Goal: Task Accomplishment & Management: Manage account settings

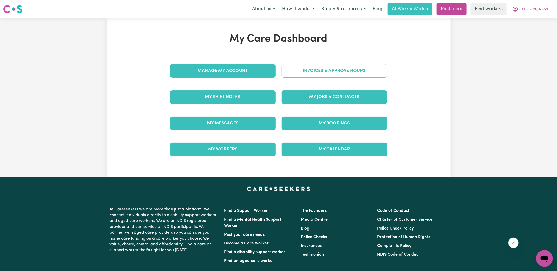
click at [302, 72] on link "Invoices & Approve Hours" at bounding box center [334, 71] width 105 height 14
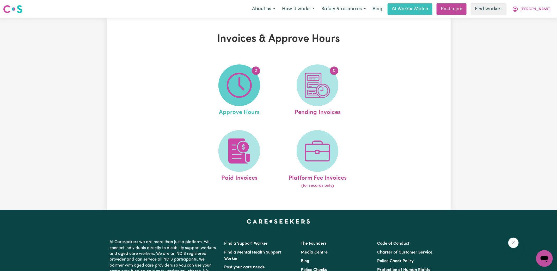
click at [249, 89] on img at bounding box center [239, 85] width 25 height 25
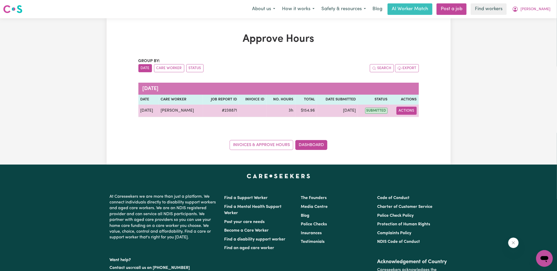
click at [412, 109] on button "Actions" at bounding box center [406, 111] width 20 height 8
click at [412, 123] on link "View Job Report" at bounding box center [420, 122] width 45 height 10
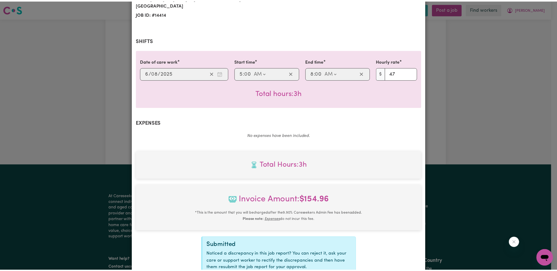
scroll to position [137, 0]
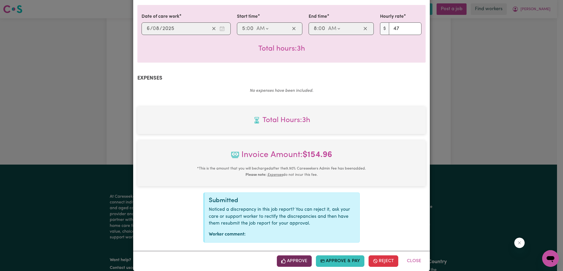
click at [299, 255] on button "Approve" at bounding box center [294, 260] width 35 height 11
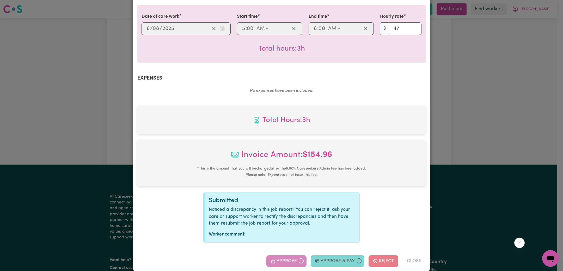
click at [502, 149] on div "Job Report # 238871 - [PERSON_NAME] Summary Job report # 238871 Client name: [P…" at bounding box center [281, 135] width 563 height 271
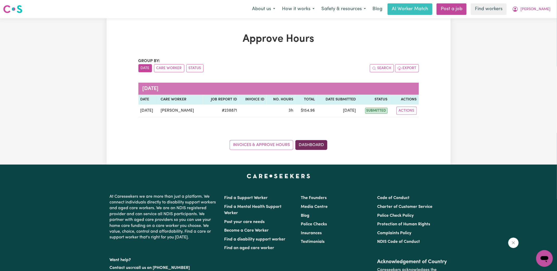
click at [318, 145] on link "Dashboard" at bounding box center [311, 145] width 32 height 10
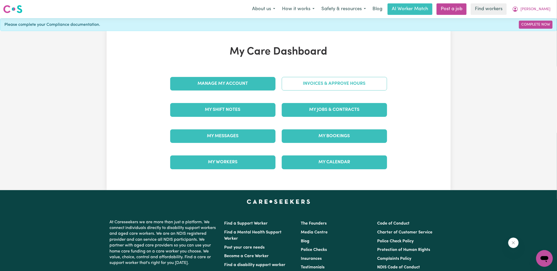
click at [311, 83] on link "Invoices & Approve Hours" at bounding box center [334, 84] width 105 height 14
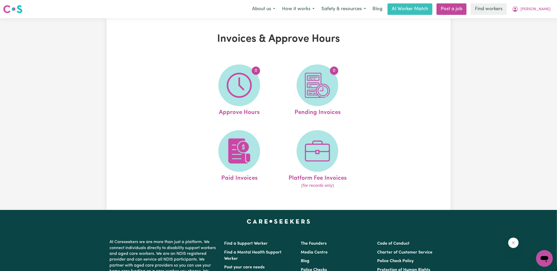
click at [311, 83] on img at bounding box center [317, 85] width 25 height 25
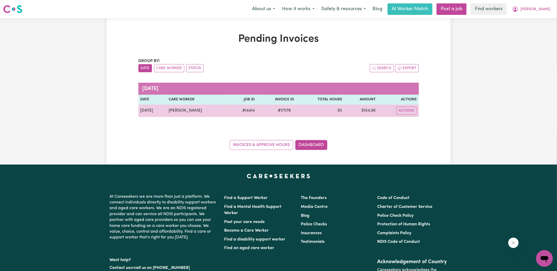
click at [280, 110] on span "# 171176" at bounding box center [284, 110] width 19 height 6
copy span "171176"
click at [367, 111] on td "$ 154.96" at bounding box center [361, 111] width 34 height 13
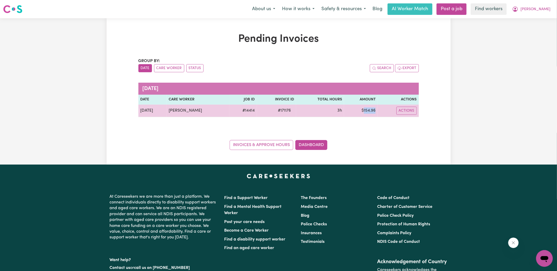
copy td "154.96"
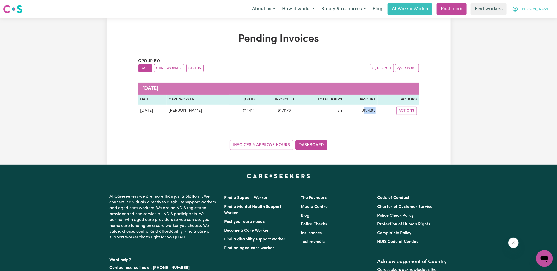
click at [518, 11] on icon "My Account" at bounding box center [515, 9] width 5 height 5
click at [530, 29] on link "Logout" at bounding box center [532, 30] width 41 height 10
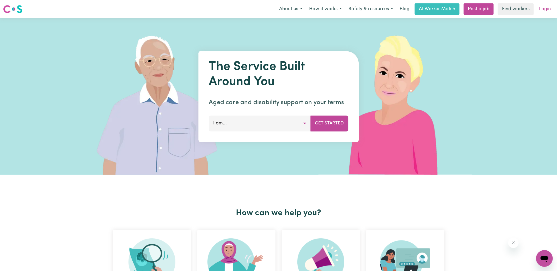
click at [550, 7] on link "Login" at bounding box center [545, 8] width 18 height 11
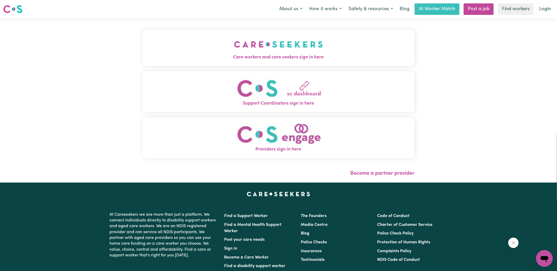
click at [227, 55] on span "Care workers and care seekers sign in here" at bounding box center [278, 57] width 272 height 7
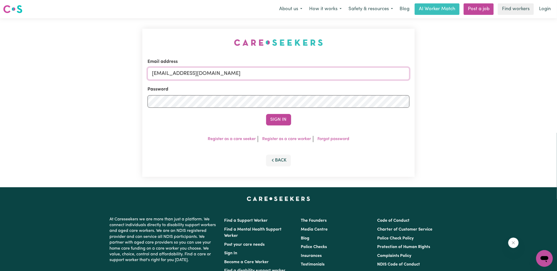
drag, startPoint x: 178, startPoint y: 74, endPoint x: 402, endPoint y: 76, distance: 223.9
click at [402, 78] on input "[EMAIL_ADDRESS][DOMAIN_NAME]" at bounding box center [279, 73] width 262 height 13
type input "[EMAIL_ADDRESS][DOMAIN_NAME]"
click at [266, 114] on button "Sign In" at bounding box center [278, 119] width 25 height 11
